Goal: Transaction & Acquisition: Purchase product/service

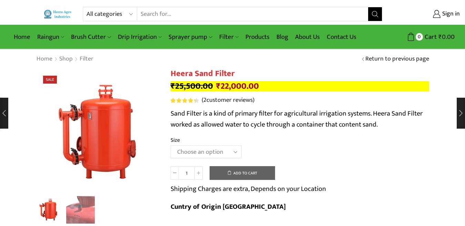
click at [161, 18] on input "Search input" at bounding box center [252, 14] width 231 height 14
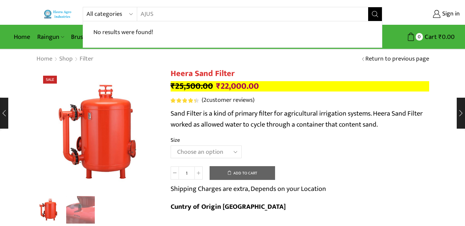
click at [204, 15] on input "AJUS" at bounding box center [252, 14] width 231 height 14
type input "T"
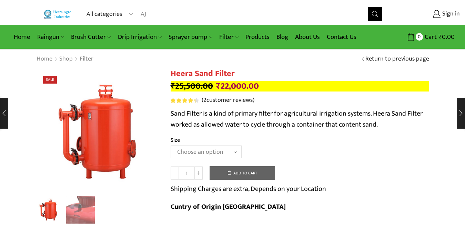
type input "A"
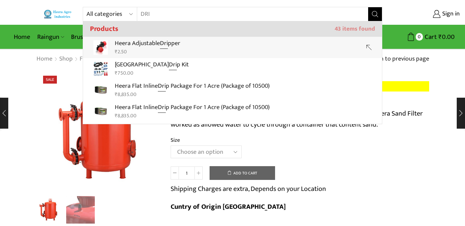
click at [175, 43] on p "Heera Adjustable Dri pper" at bounding box center [147, 44] width 65 height 10
type input "Heera Adjustable Dripper"
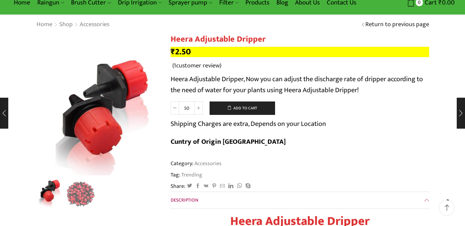
scroll to position [34, 0]
